Goal: Task Accomplishment & Management: Use online tool/utility

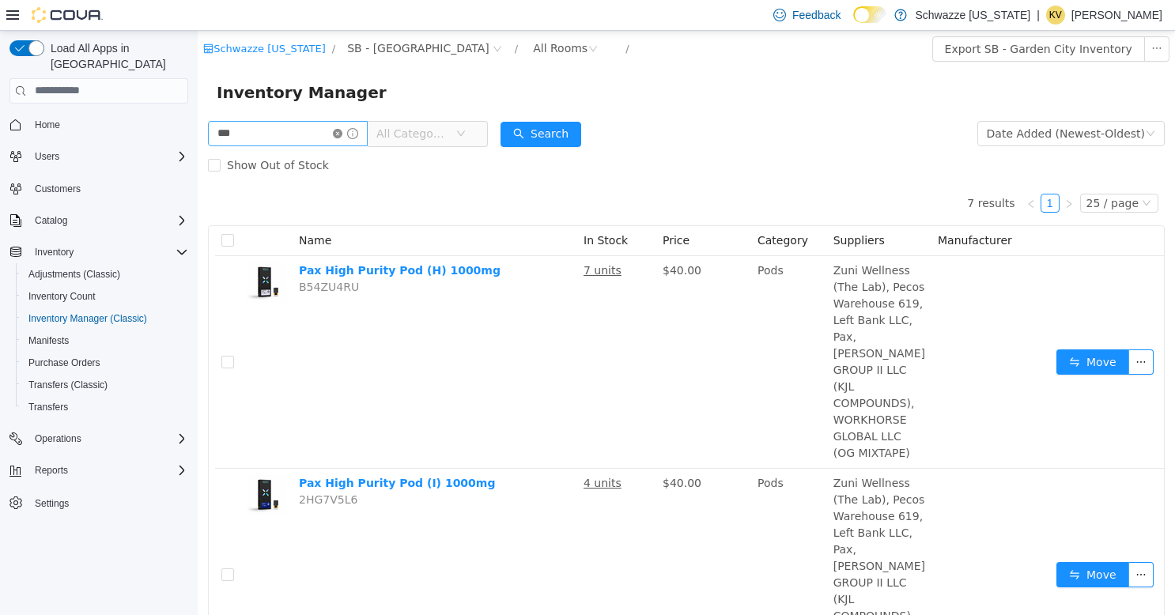
click at [342, 138] on icon "icon: close-circle" at bounding box center [337, 132] width 9 height 9
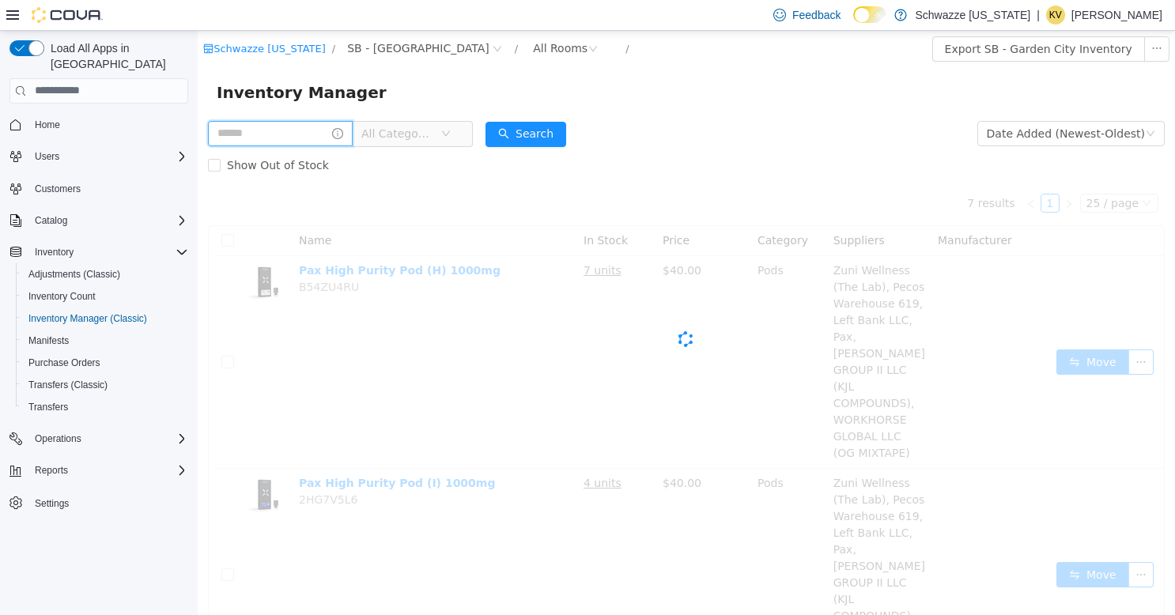
click at [325, 134] on input "text" at bounding box center [280, 132] width 145 height 25
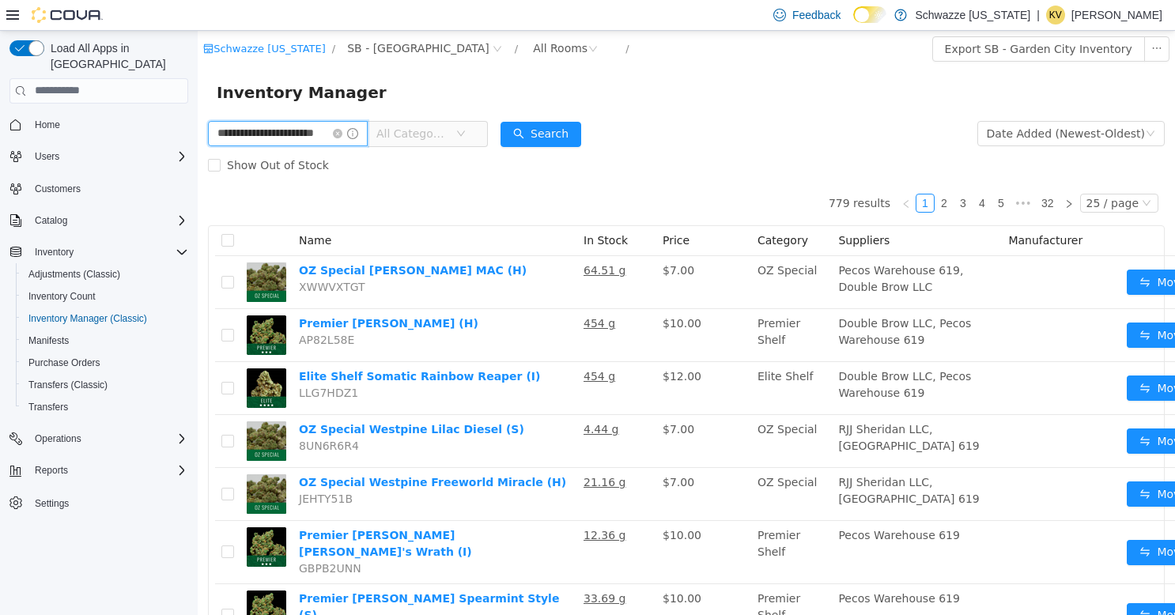
type input "**********"
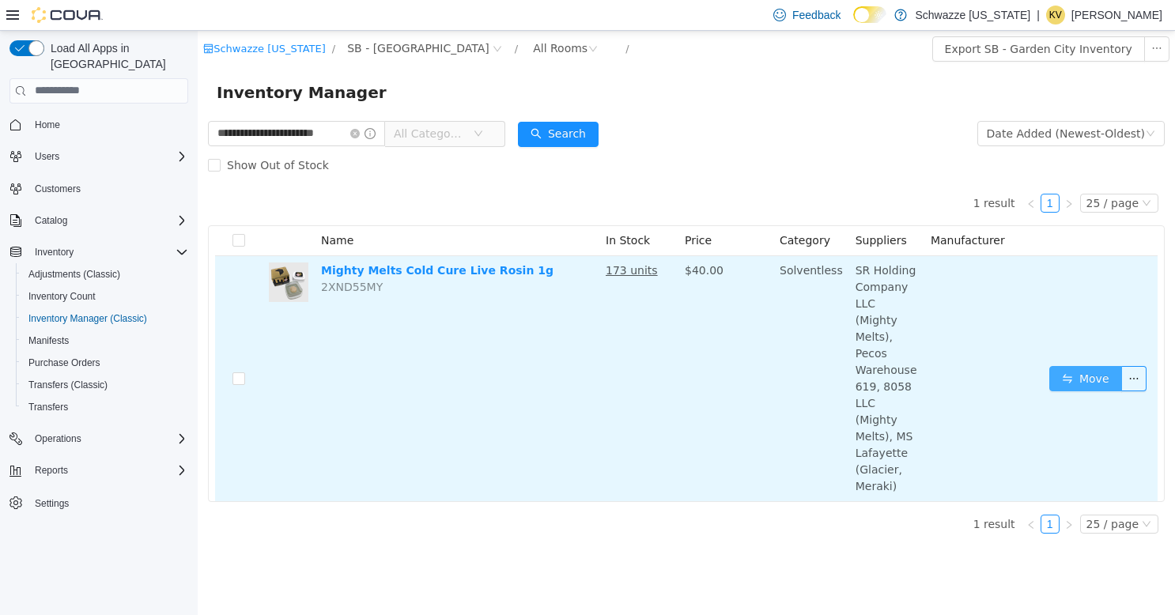
click at [1080, 365] on button "Move" at bounding box center [1085, 377] width 73 height 25
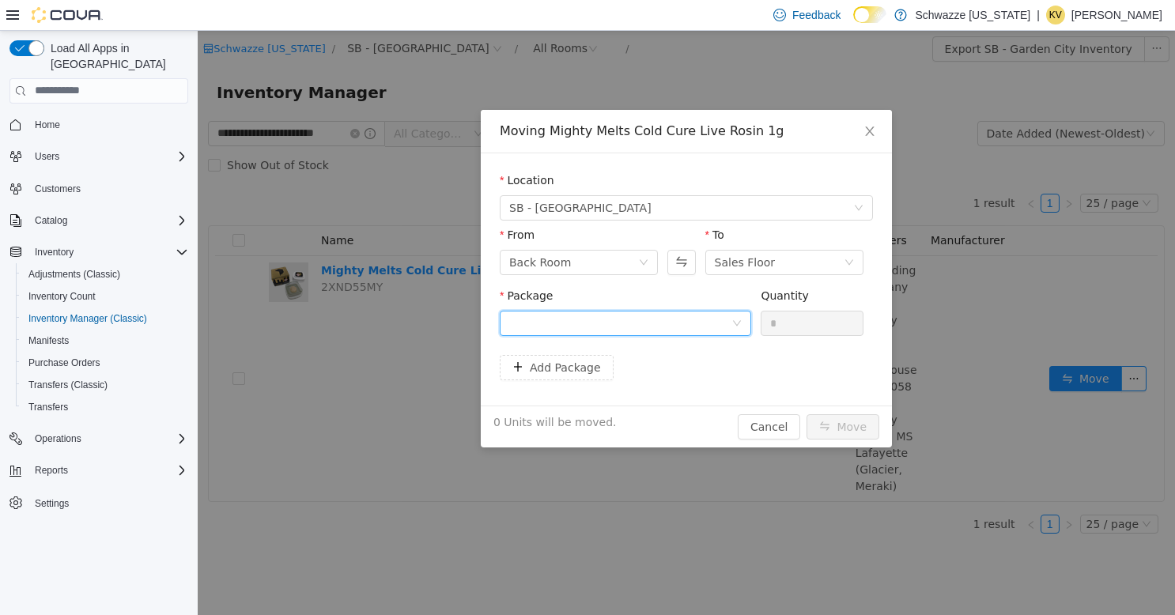
click at [735, 323] on icon "icon: down" at bounding box center [736, 322] width 9 height 9
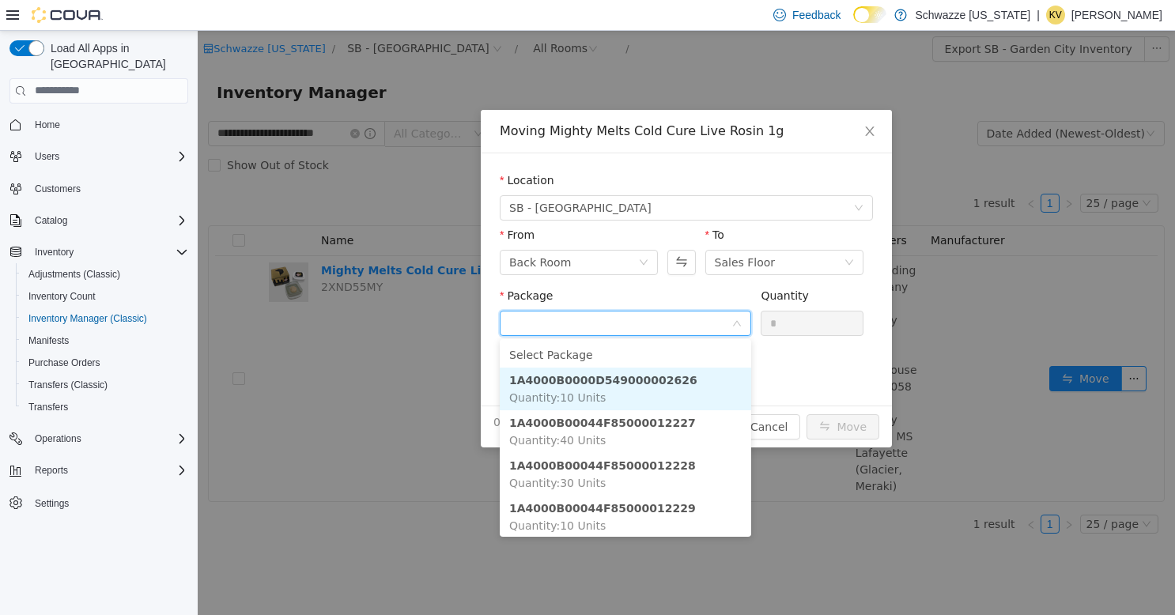
drag, startPoint x: 692, startPoint y: 380, endPoint x: 778, endPoint y: 331, distance: 99.6
click at [691, 381] on li "1A4000B0000D549000002626 Quantity : 10 Units" at bounding box center [625, 388] width 251 height 43
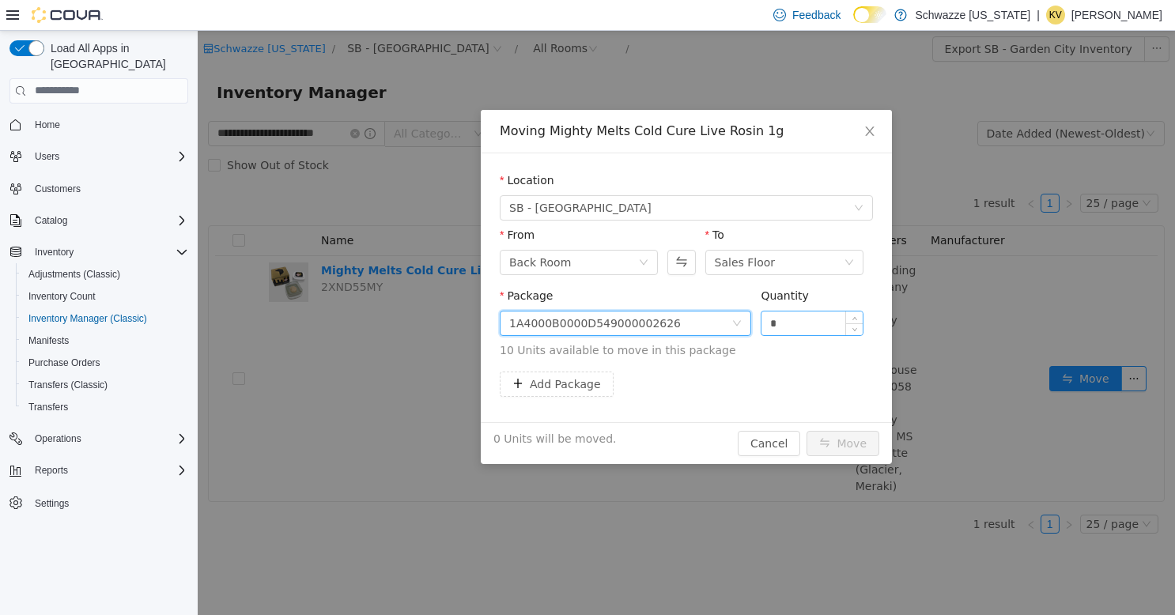
click at [800, 320] on input "*" at bounding box center [812, 323] width 101 height 24
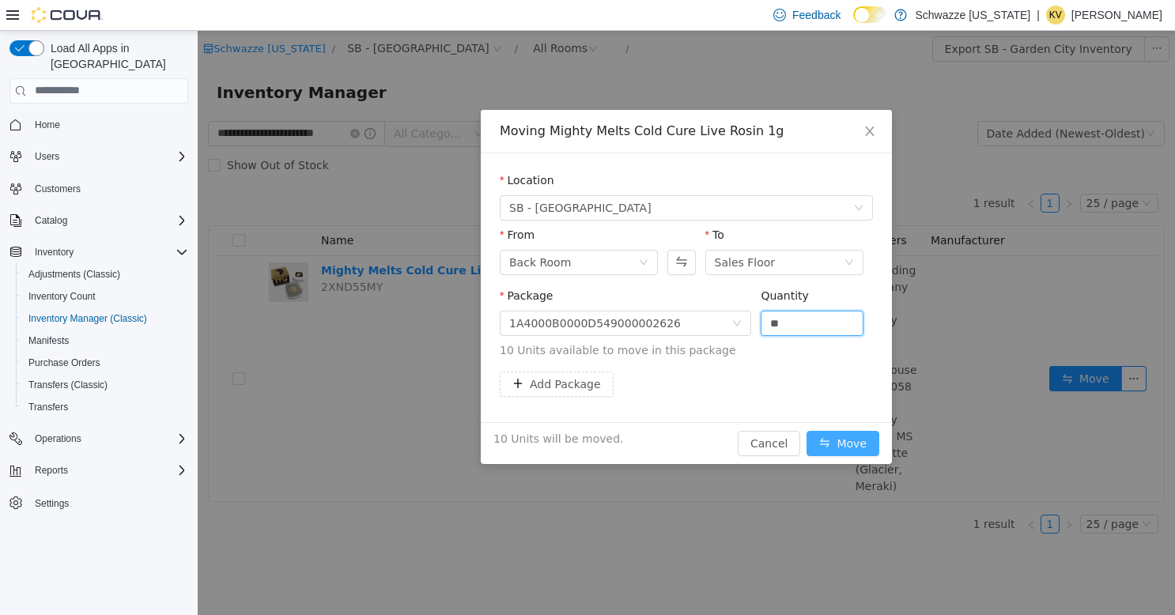
type input "**"
click at [868, 438] on button "Move" at bounding box center [843, 442] width 73 height 25
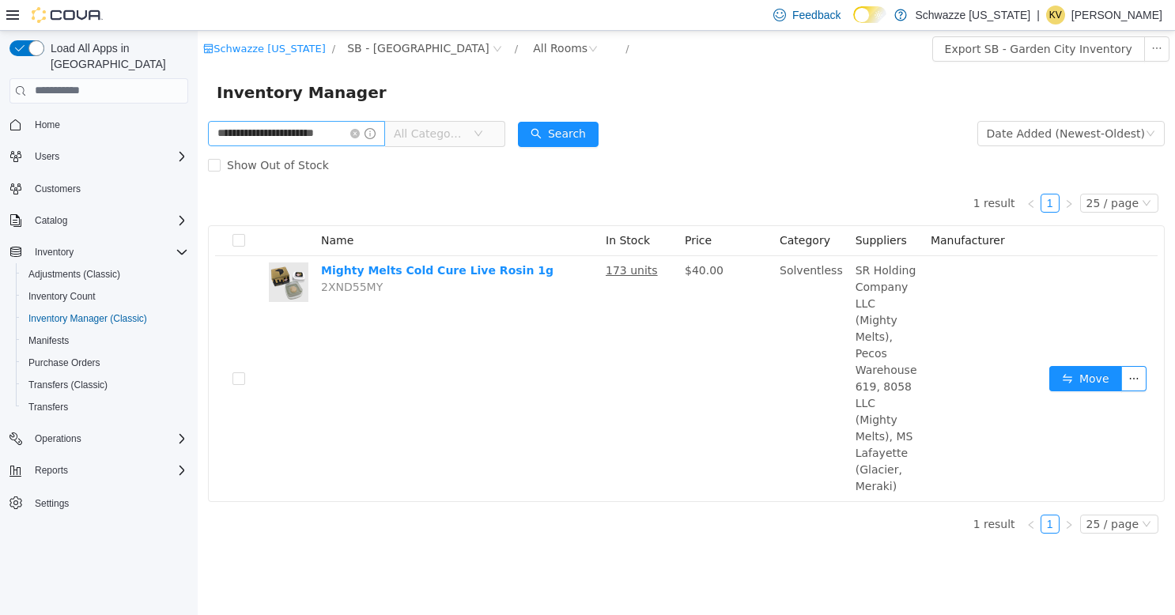
click at [357, 134] on icon "icon: close-circle" at bounding box center [354, 132] width 9 height 9
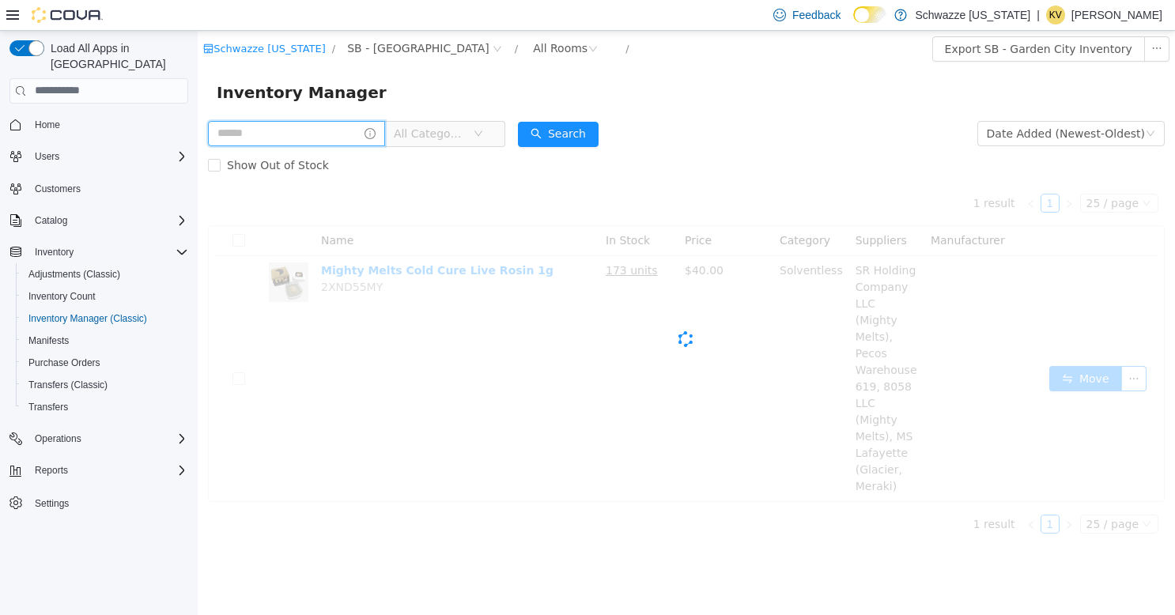
click at [320, 132] on input "text" at bounding box center [296, 132] width 177 height 25
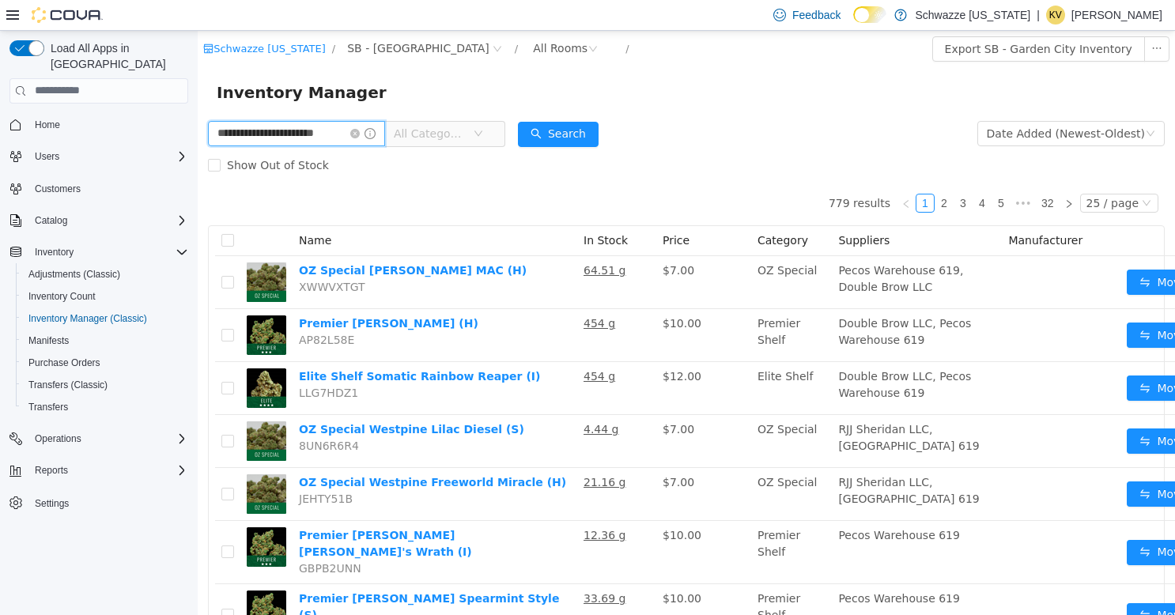
type input "**********"
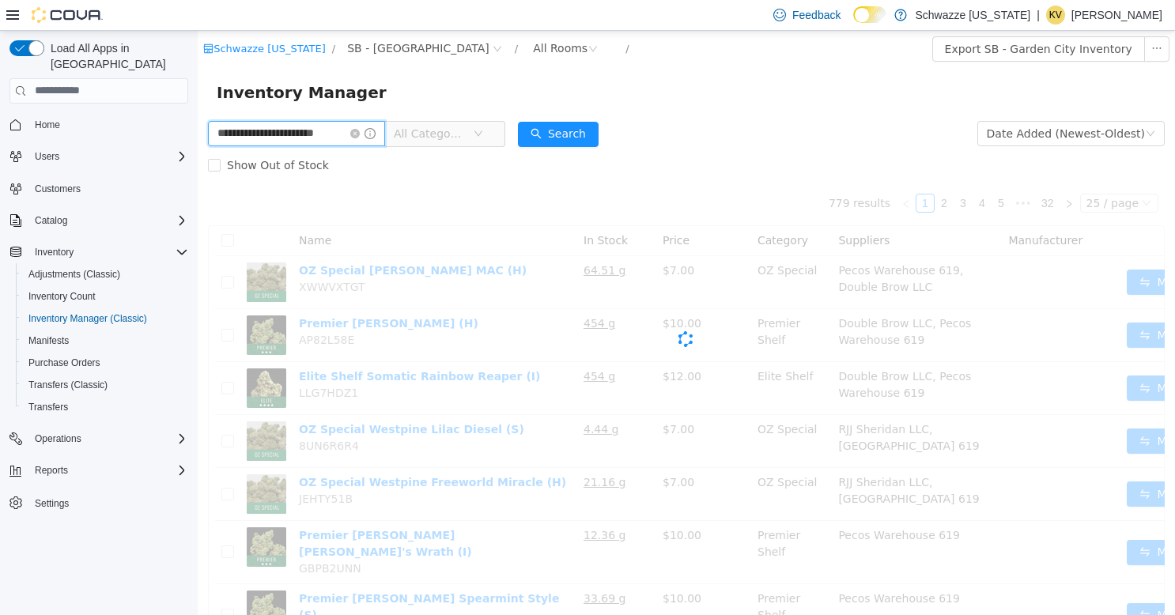
scroll to position [0, 16]
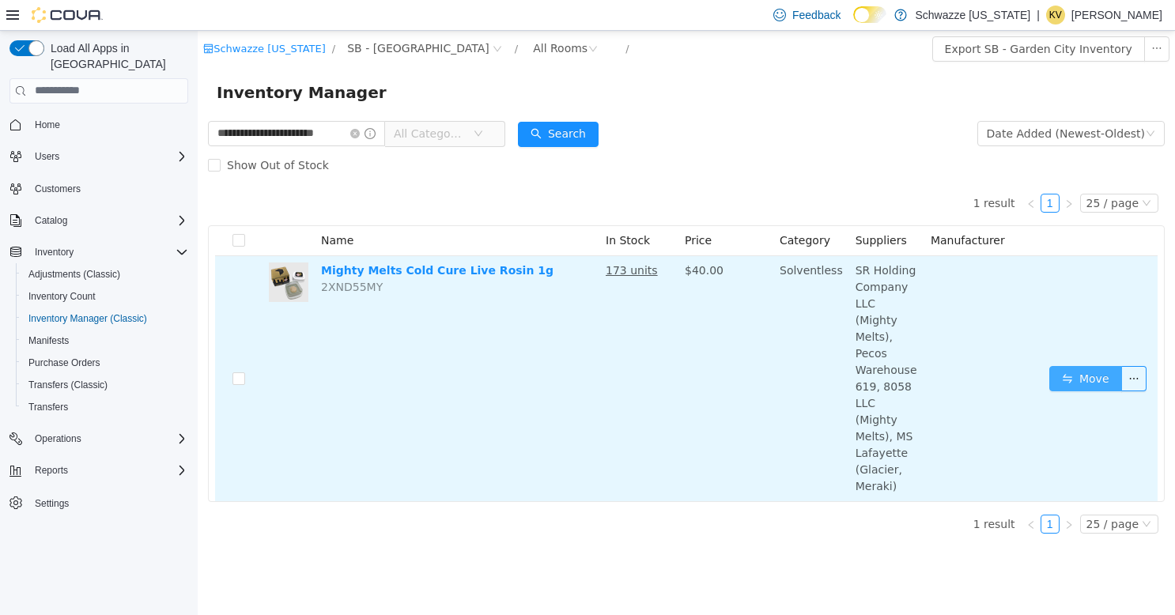
click at [1074, 365] on button "Move" at bounding box center [1085, 377] width 73 height 25
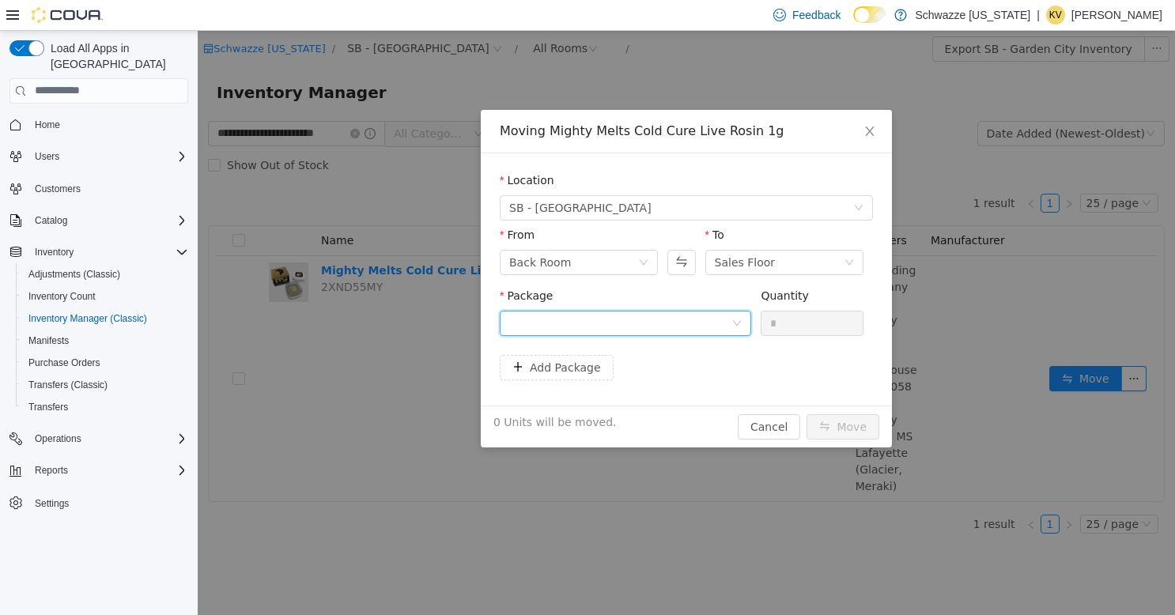
click at [696, 327] on div at bounding box center [620, 323] width 222 height 24
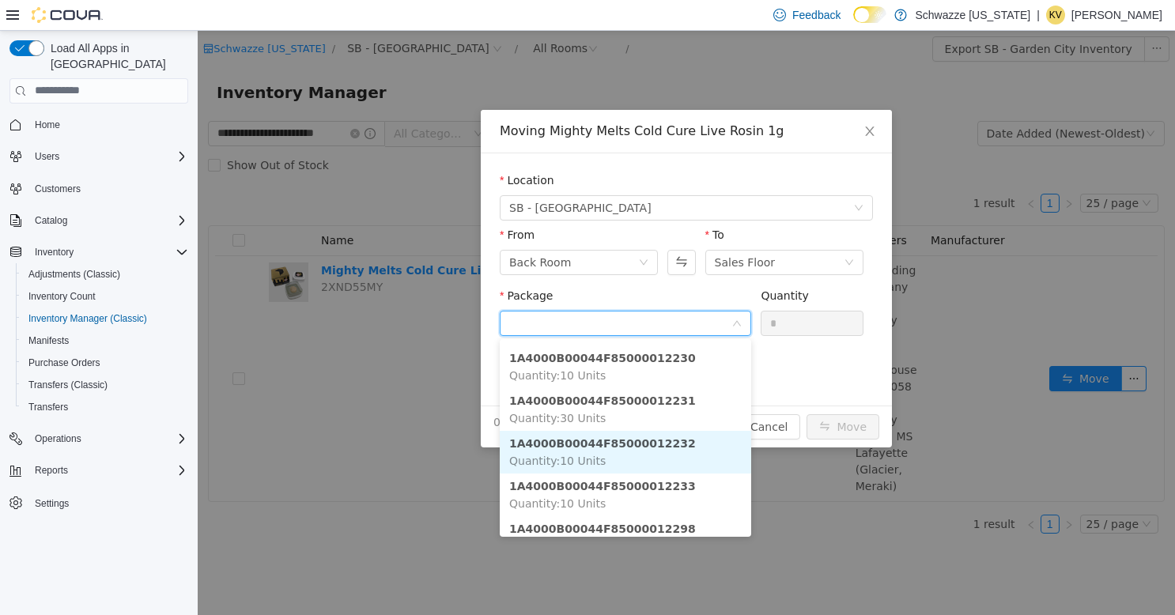
scroll to position [176, 0]
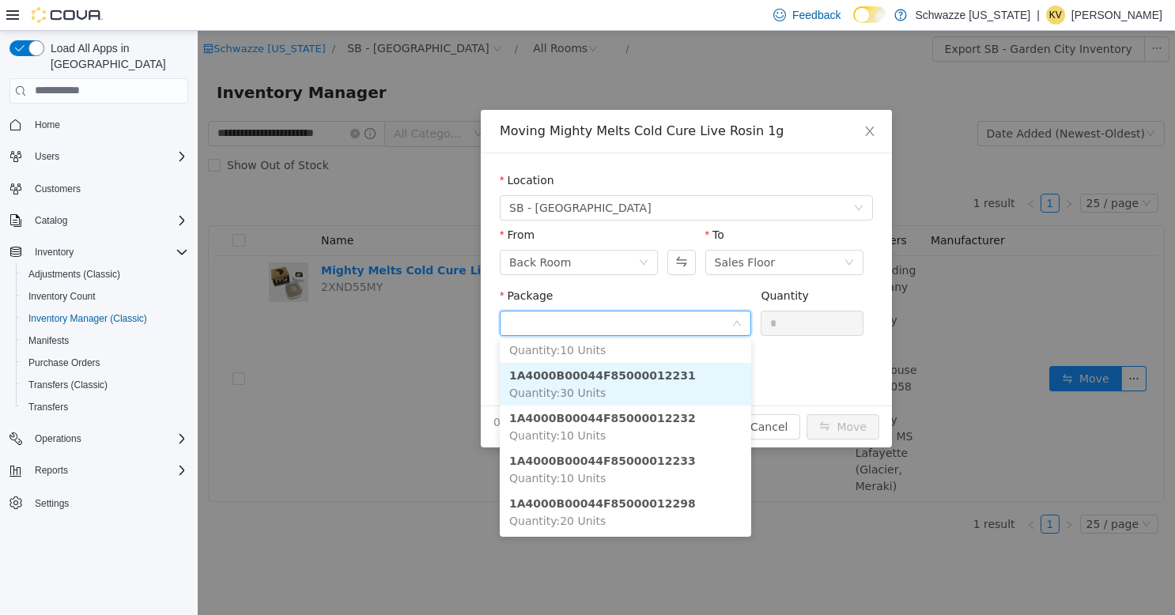
drag, startPoint x: 671, startPoint y: 392, endPoint x: 748, endPoint y: 370, distance: 79.8
click at [672, 391] on li "1A4000B00044F85000012231 Quantity : 30 Units" at bounding box center [625, 383] width 251 height 43
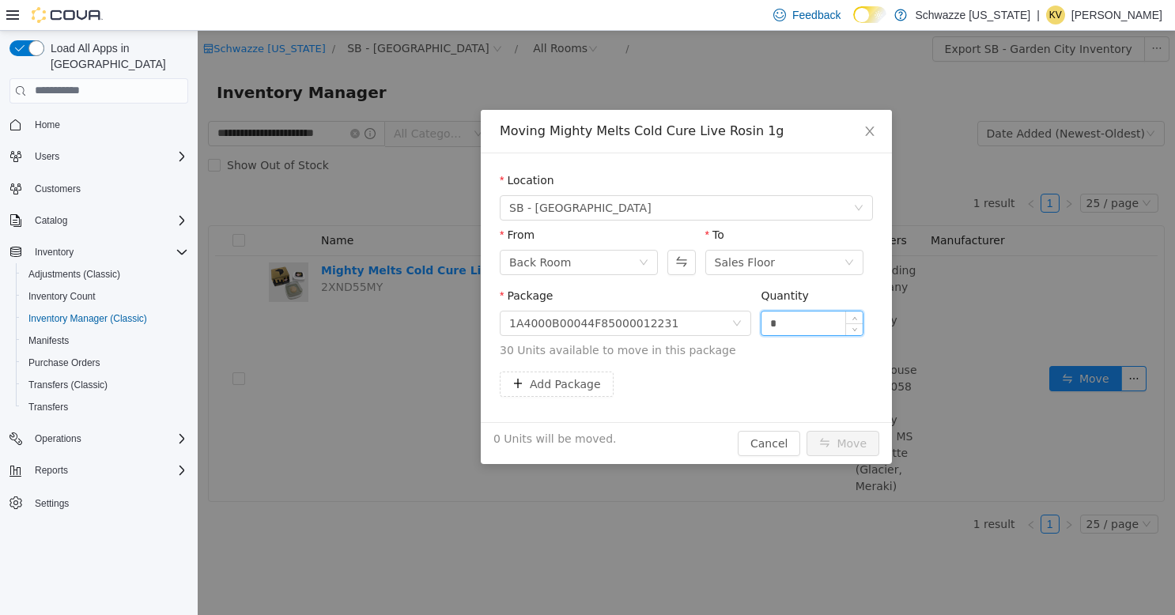
click at [785, 328] on input "*" at bounding box center [812, 323] width 101 height 24
type input "**"
click at [849, 437] on button "Move" at bounding box center [843, 442] width 73 height 25
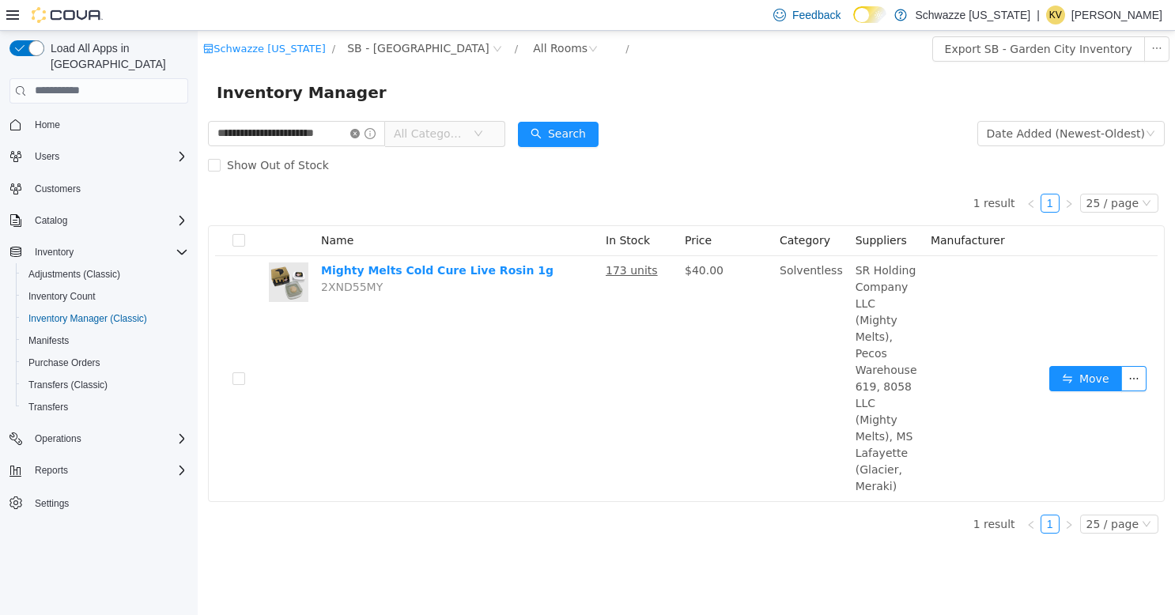
click at [354, 135] on icon "icon: close-circle" at bounding box center [354, 132] width 9 height 9
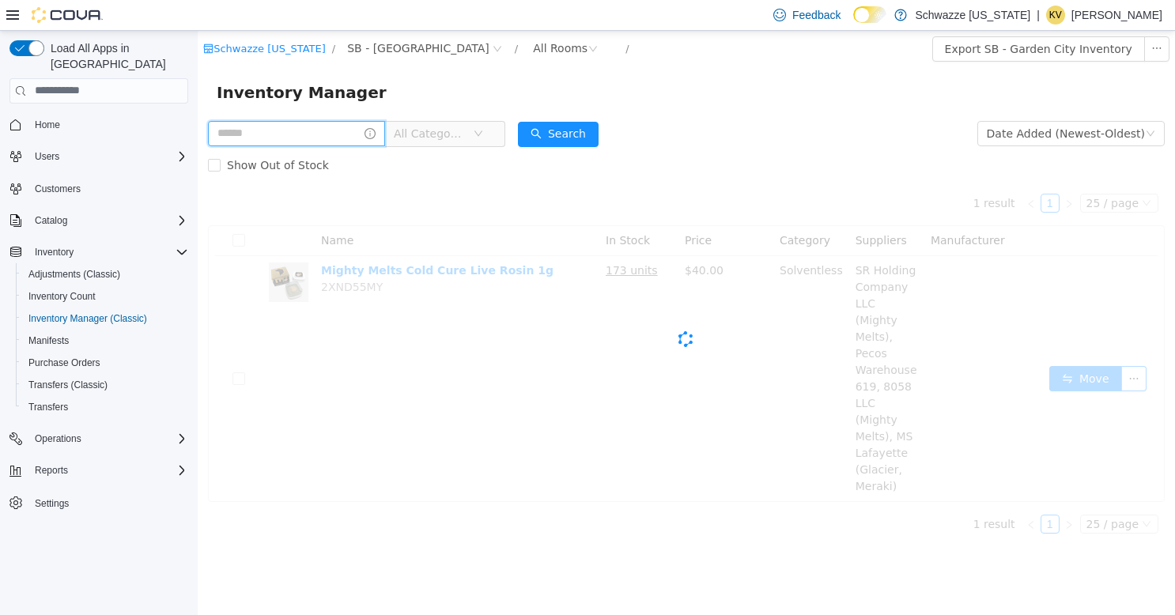
click at [329, 136] on input "text" at bounding box center [296, 132] width 177 height 25
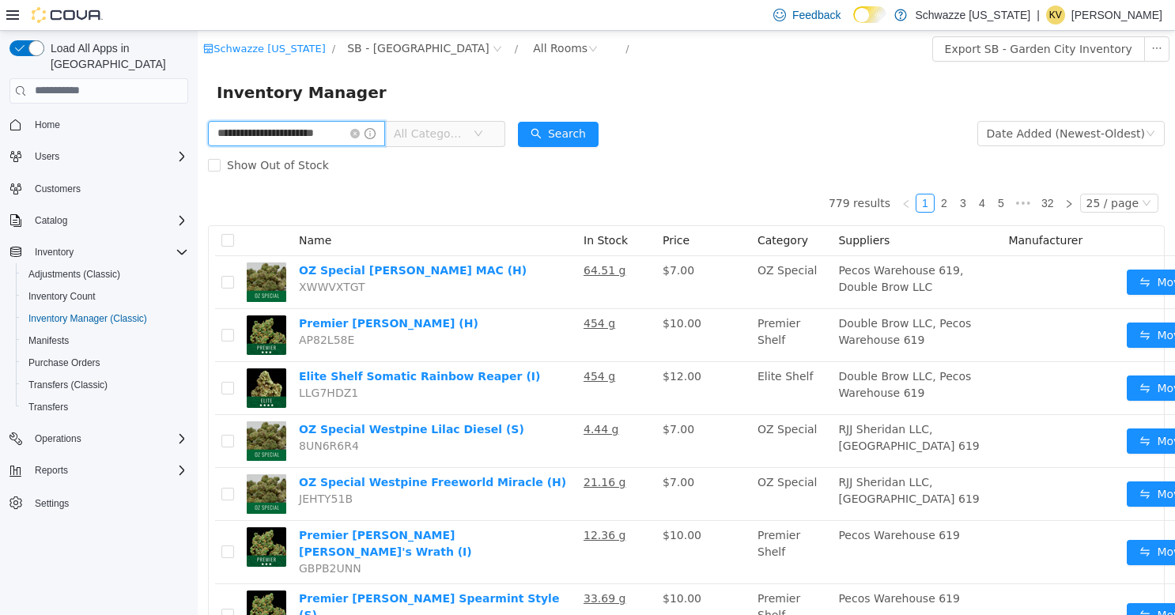
type input "**********"
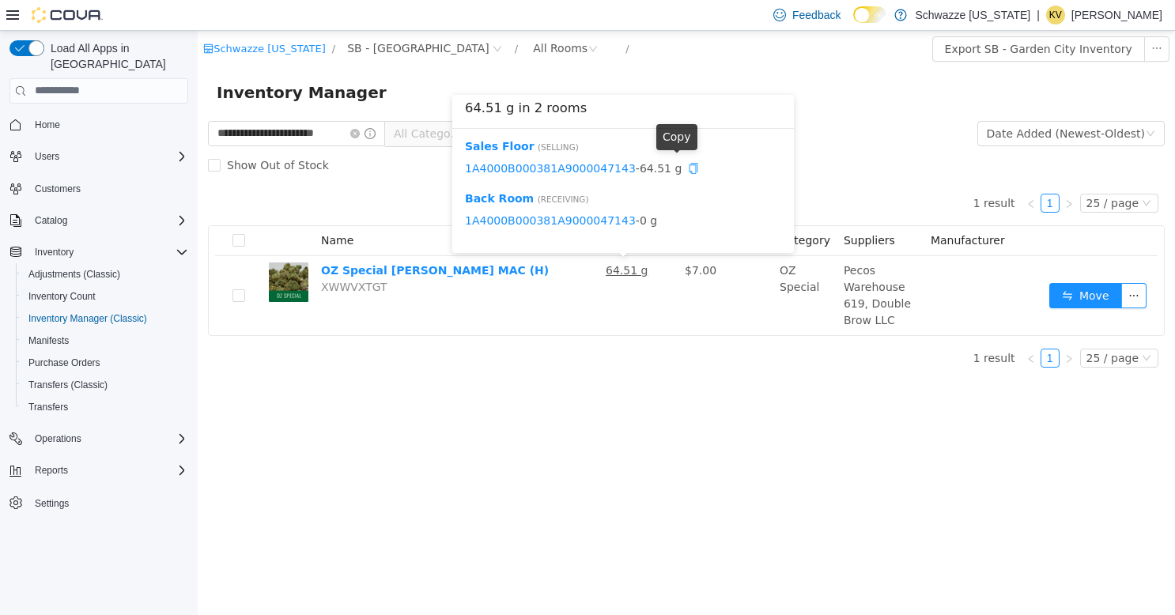
click at [688, 167] on icon "icon: copy" at bounding box center [693, 167] width 11 height 11
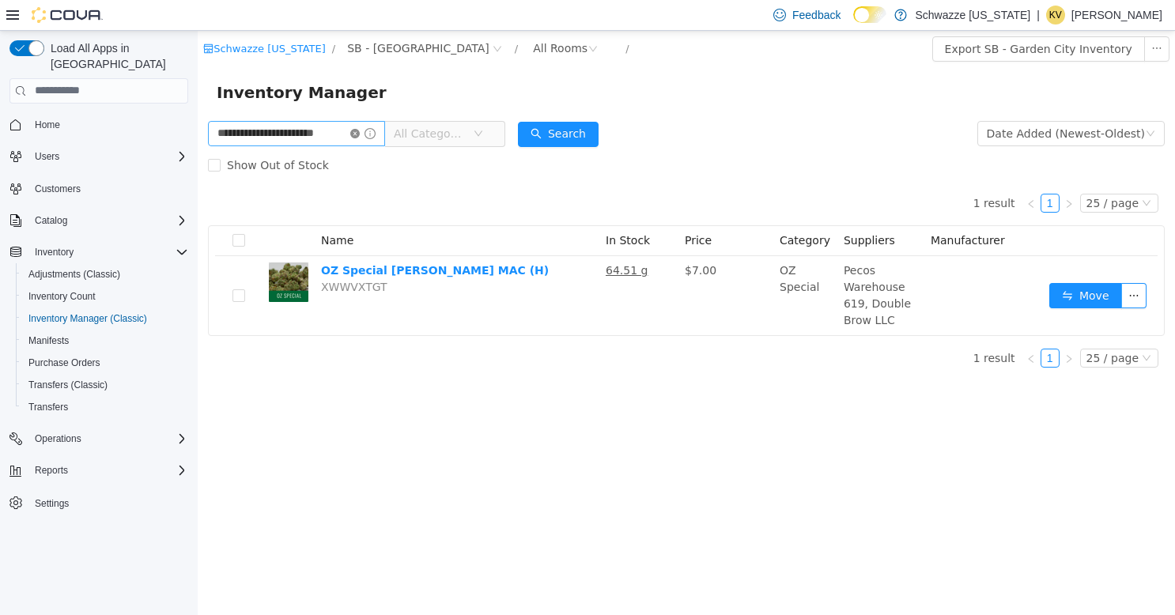
click at [354, 135] on icon "icon: close-circle" at bounding box center [354, 132] width 9 height 9
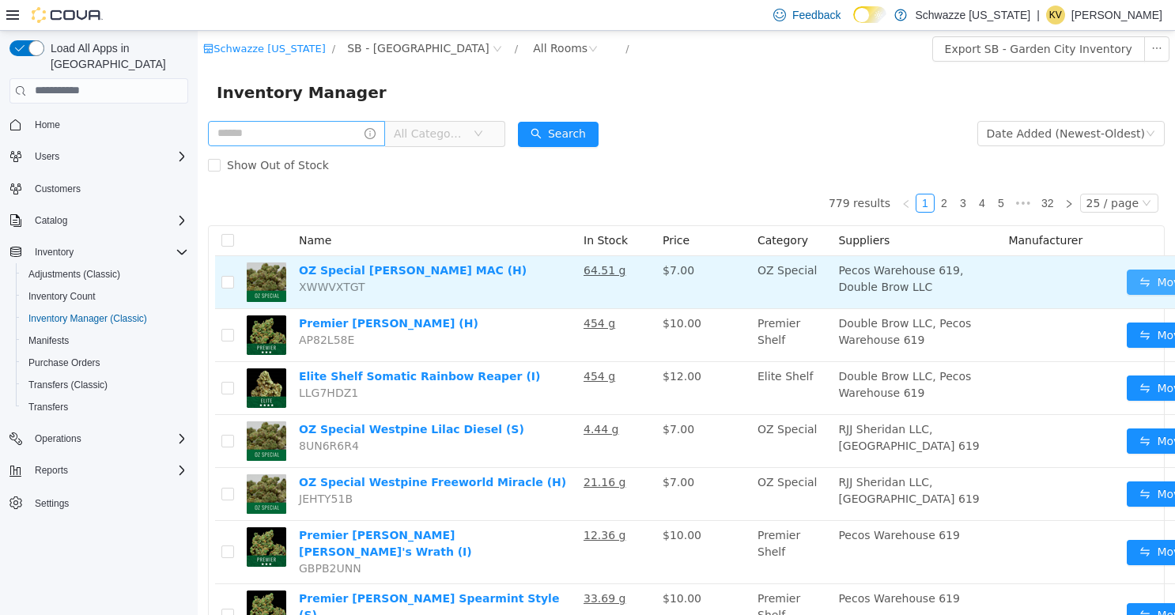
click at [1127, 291] on button "Move" at bounding box center [1163, 281] width 73 height 25
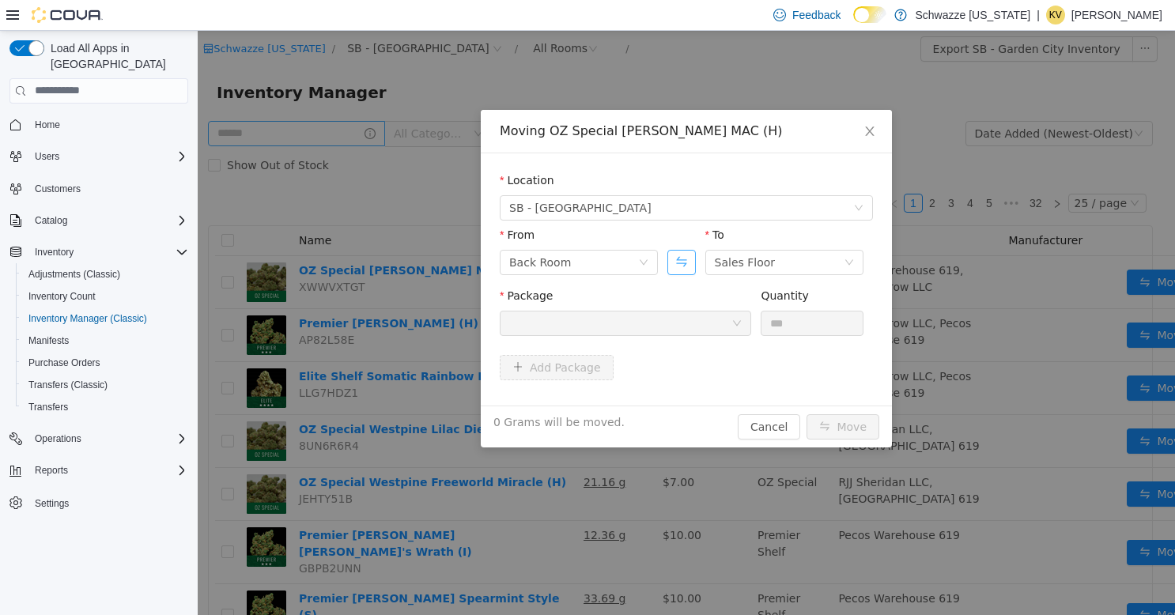
click at [688, 262] on button "Swap" at bounding box center [681, 261] width 28 height 25
click at [716, 261] on div "Back Room" at bounding box center [746, 262] width 62 height 24
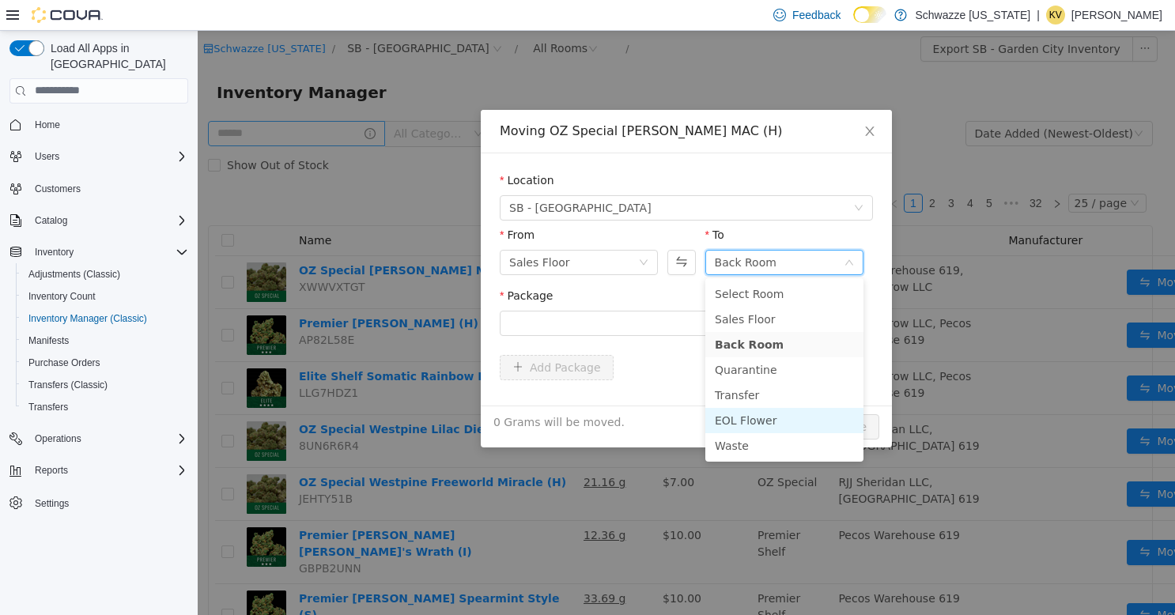
click at [749, 425] on li "EOL Flower" at bounding box center [784, 419] width 158 height 25
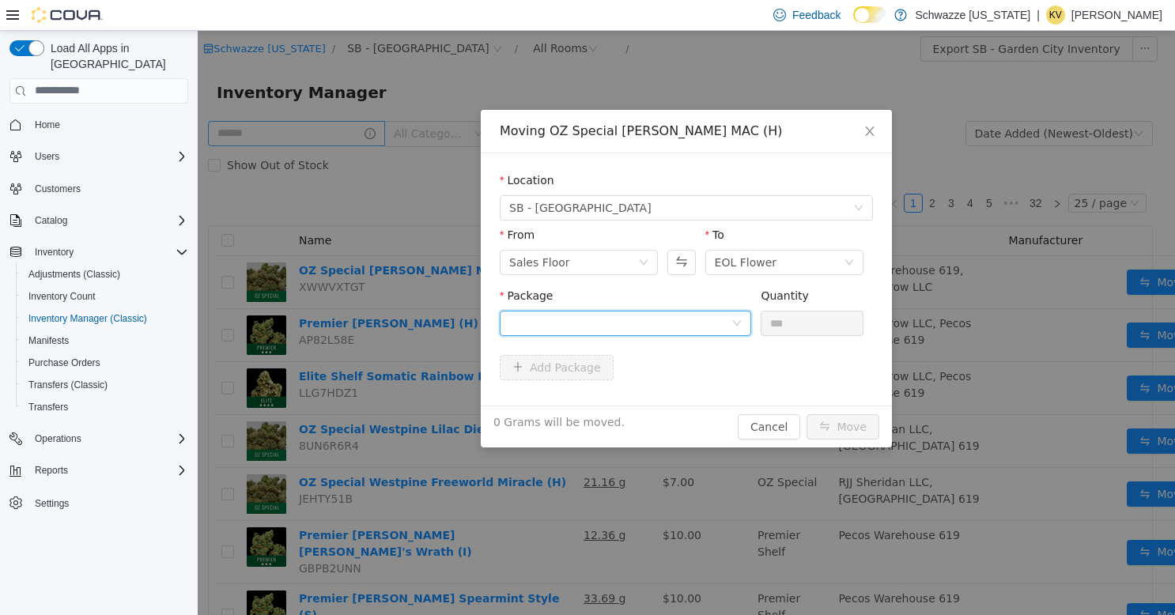
click at [676, 328] on div at bounding box center [620, 323] width 222 height 24
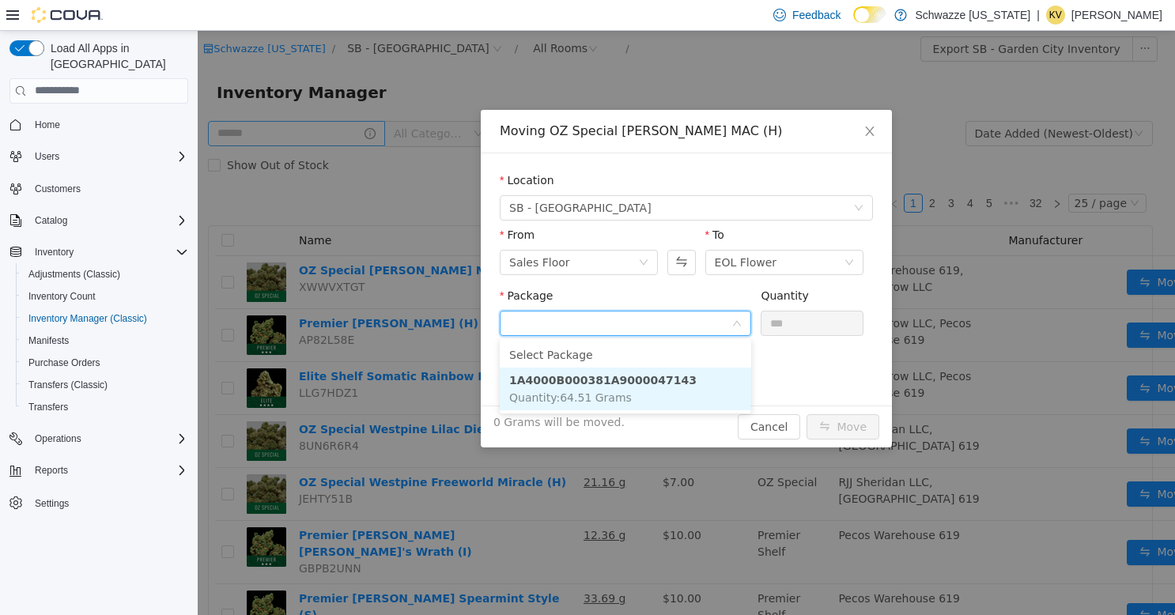
click at [674, 371] on li "1A4000B000381A9000047143 Quantity : 64.51 Grams" at bounding box center [625, 388] width 251 height 43
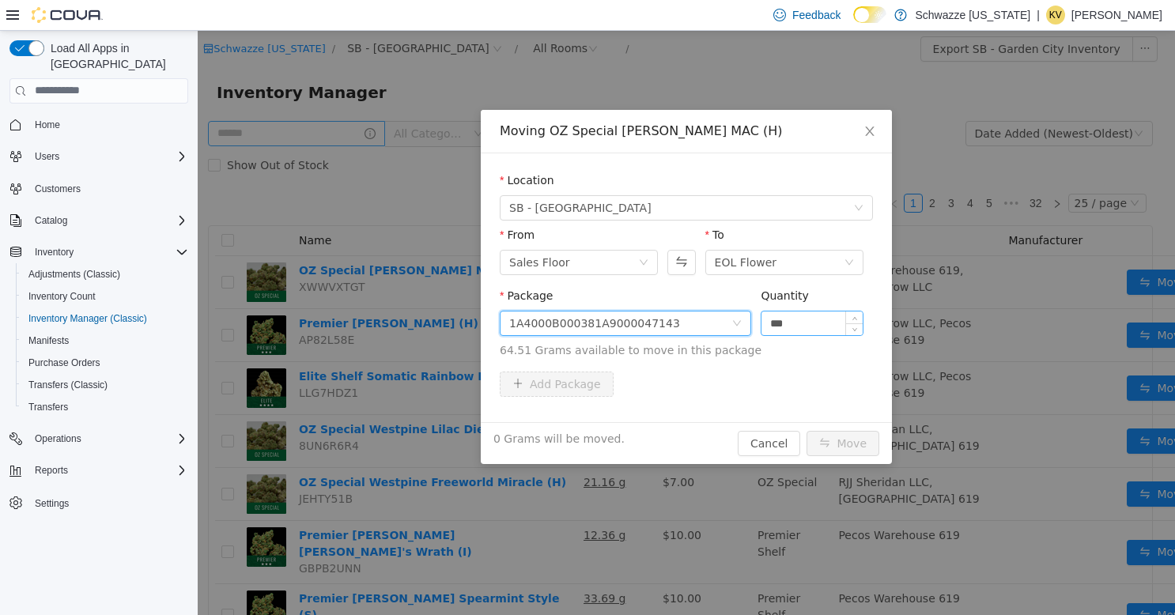
click at [783, 323] on input "***" at bounding box center [812, 323] width 101 height 24
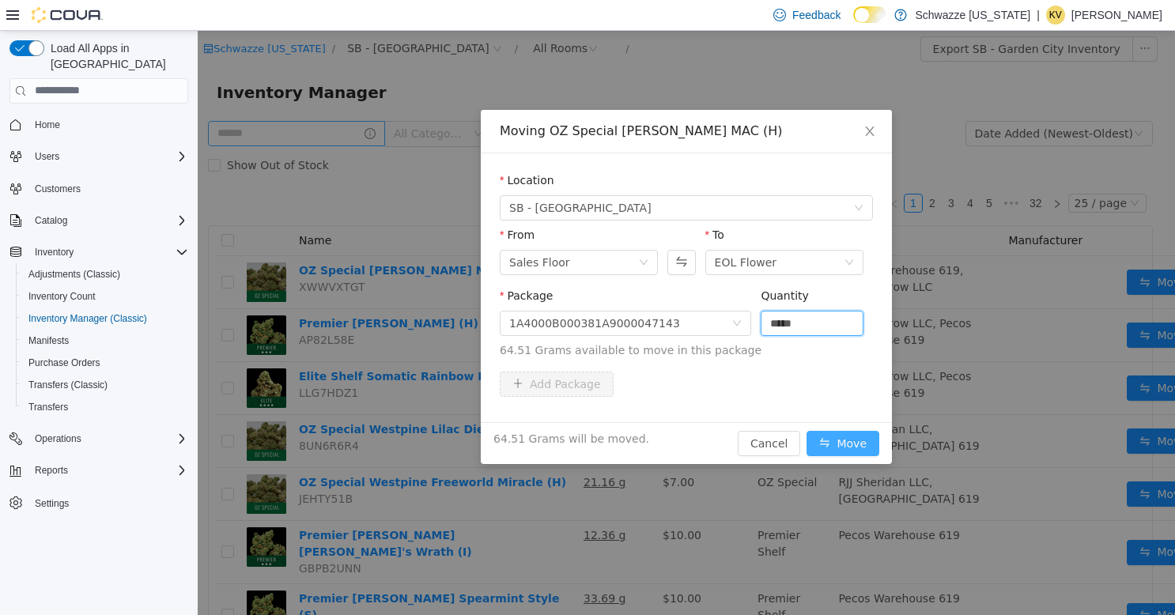
type input "*****"
click at [837, 443] on button "Move" at bounding box center [843, 442] width 73 height 25
